Goal: Transaction & Acquisition: Obtain resource

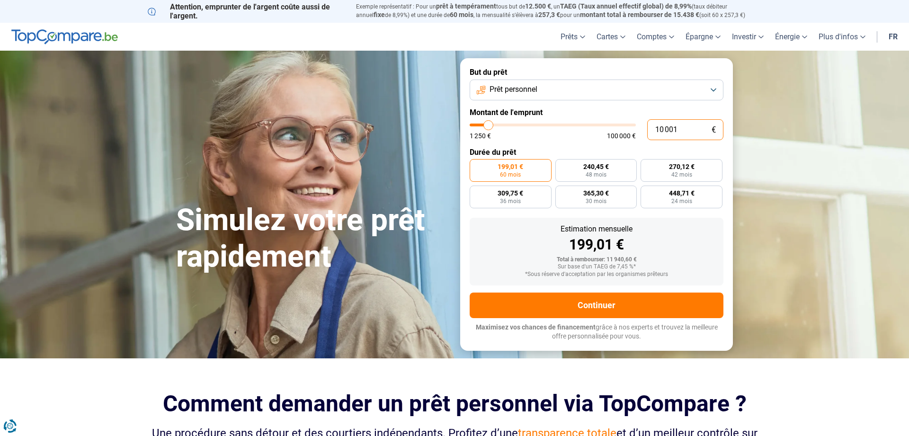
drag, startPoint x: 684, startPoint y: 129, endPoint x: 631, endPoint y: 133, distance: 52.3
click at [648, 131] on input "10 001" at bounding box center [686, 129] width 76 height 21
type input "2"
type input "1250"
type input "20"
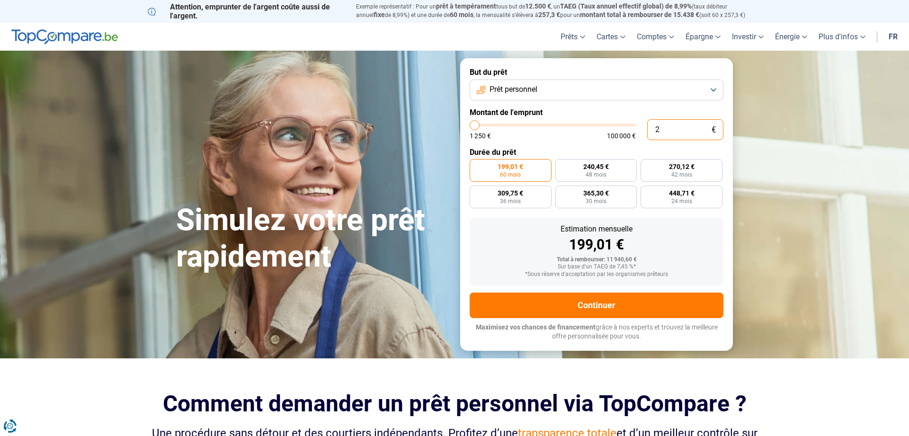
type input "1250"
type input "200"
type input "1250"
type input "2 000"
type input "2000"
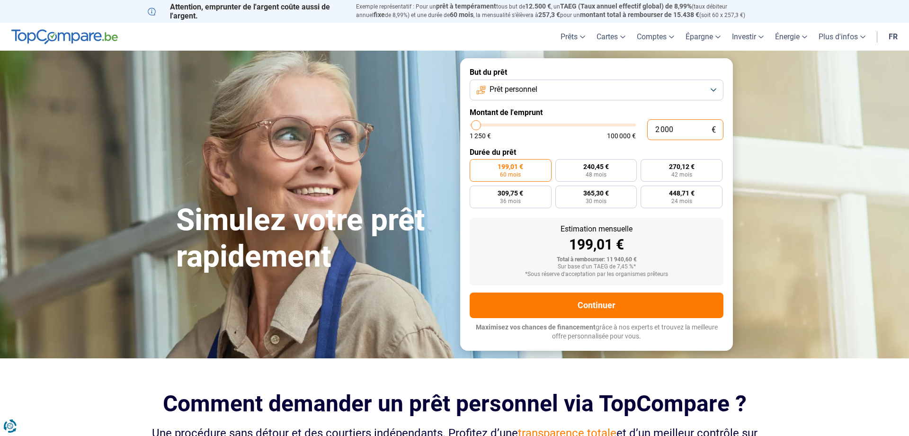
type input "20 000"
type input "20000"
radio input "false"
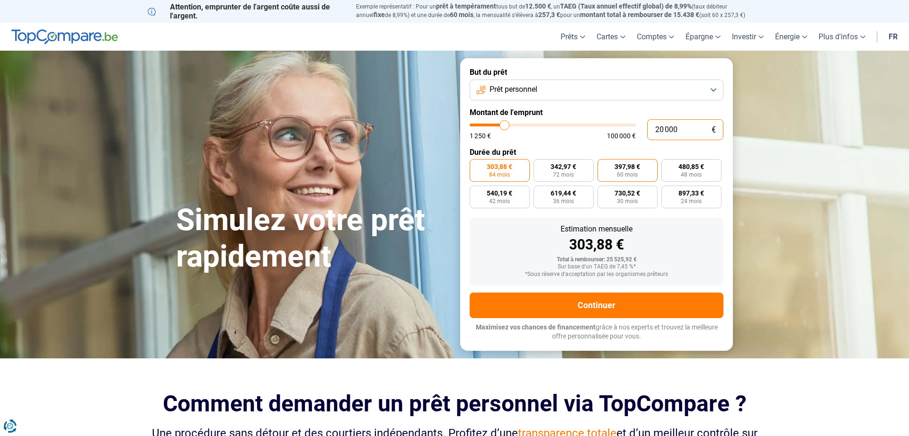
type input "20 000"
click at [624, 170] on span "397,98 €" at bounding box center [628, 166] width 26 height 7
click at [604, 165] on input "397,98 € 60 mois" at bounding box center [601, 162] width 6 height 6
radio input "true"
